Goal: Obtain resource: Obtain resource

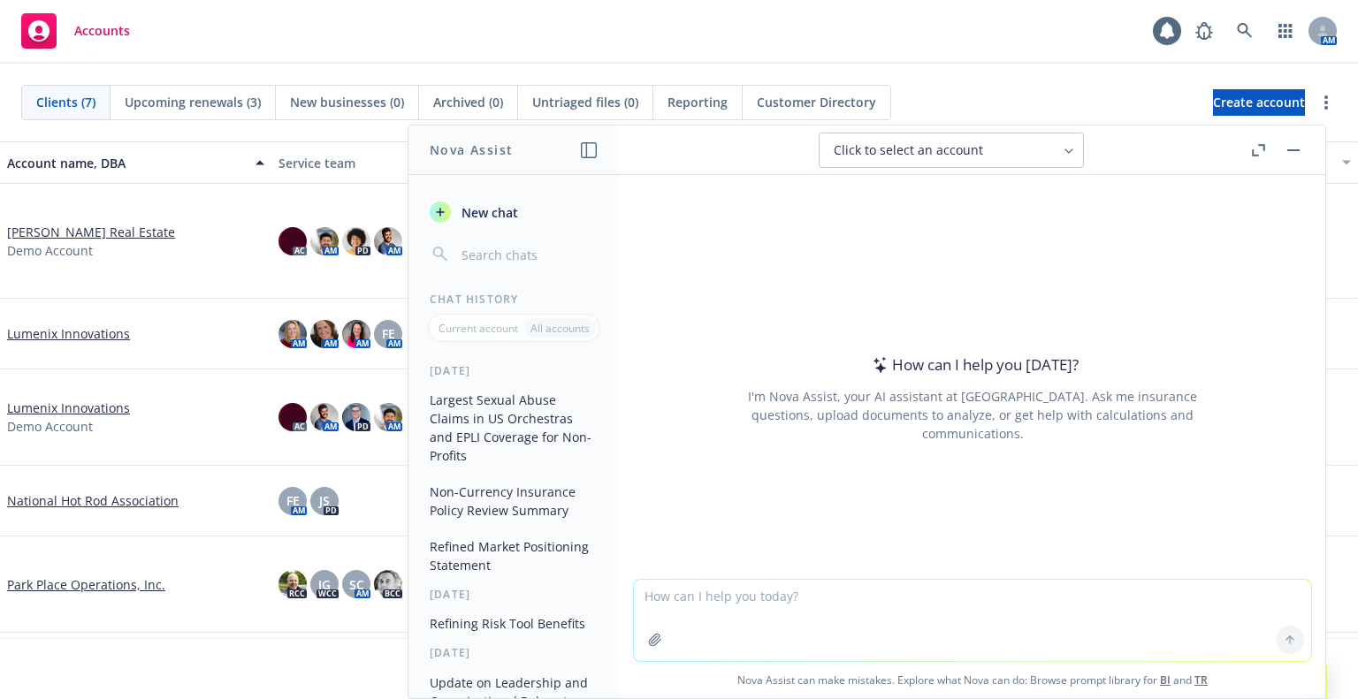
click at [1104, 611] on textarea at bounding box center [972, 620] width 677 height 81
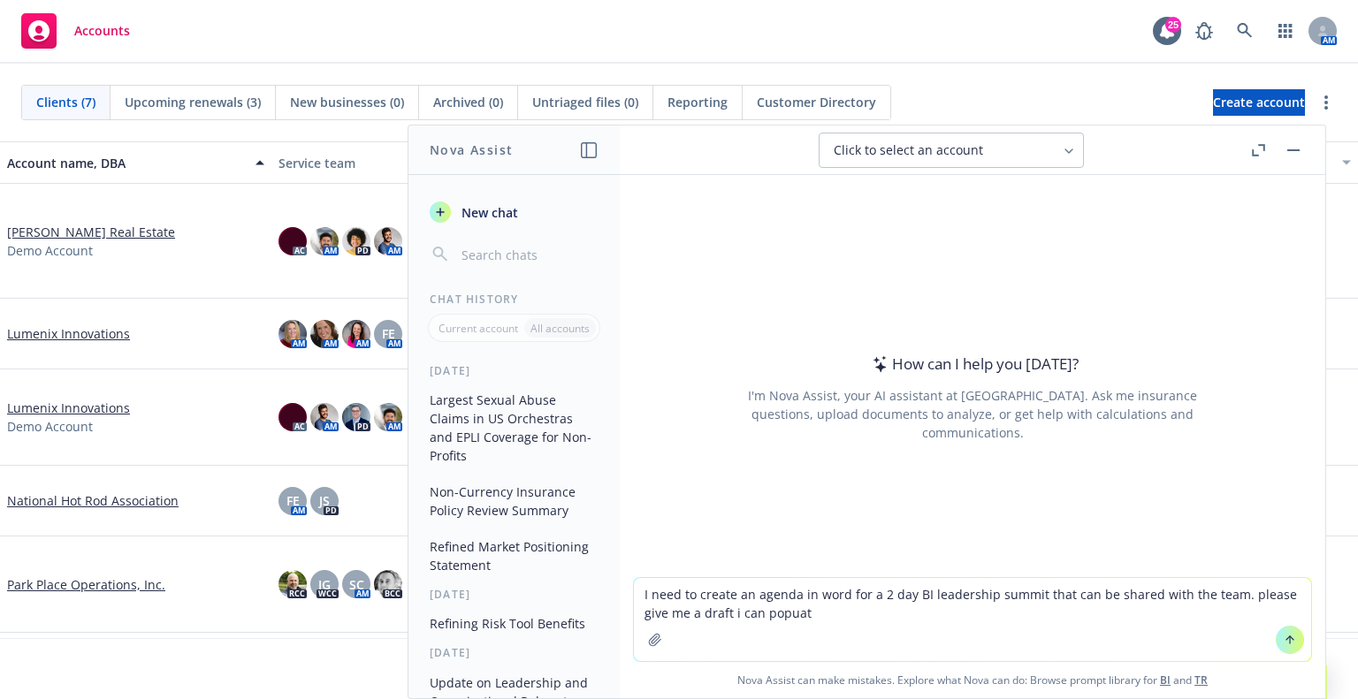
type textarea "I need to create an agenda in word for a 2 day BI leadership summit that can be…"
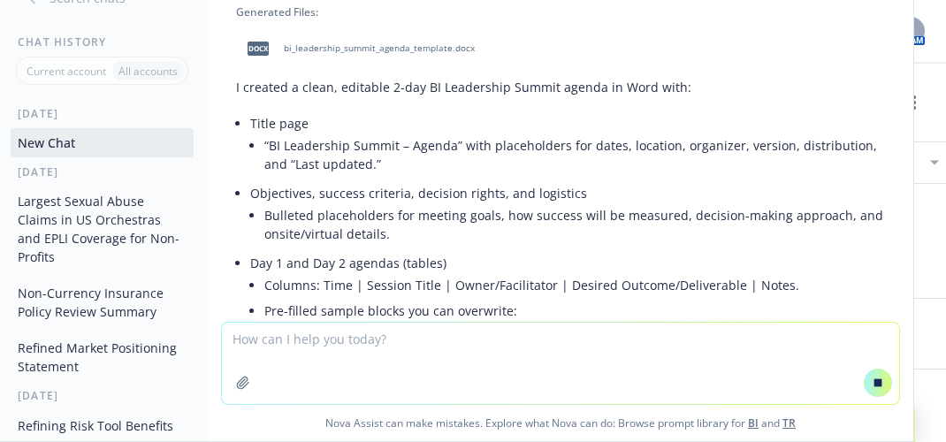
click at [416, 48] on span "bi_leadership_summit_agenda_template.docx" at bounding box center [379, 47] width 191 height 11
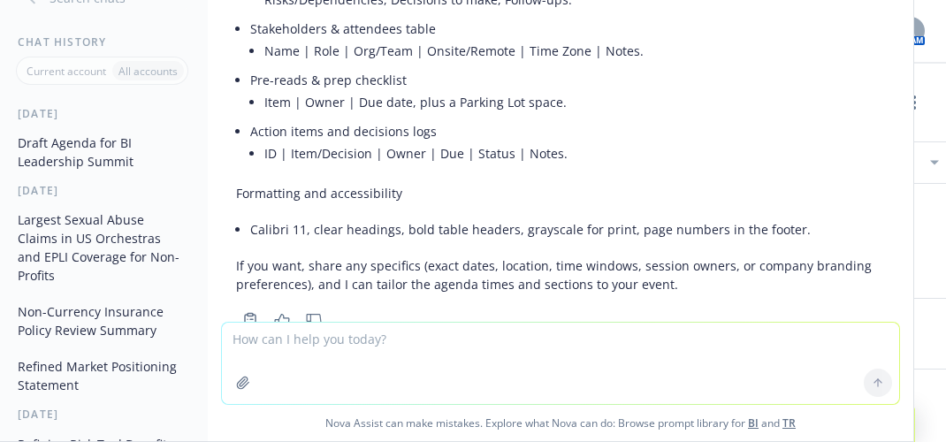
scroll to position [709, 0]
